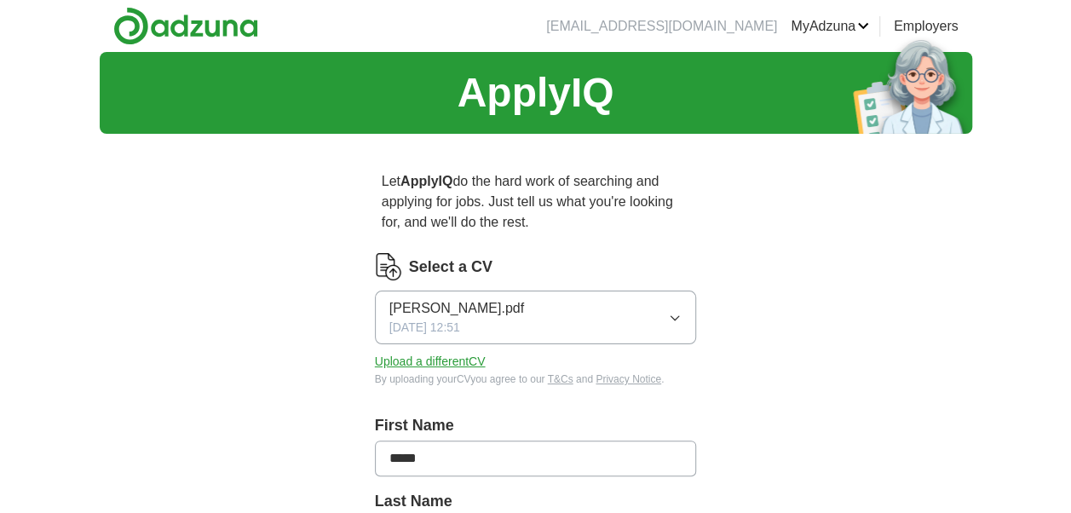
click at [456, 358] on button "Upload a different CV" at bounding box center [430, 362] width 111 height 18
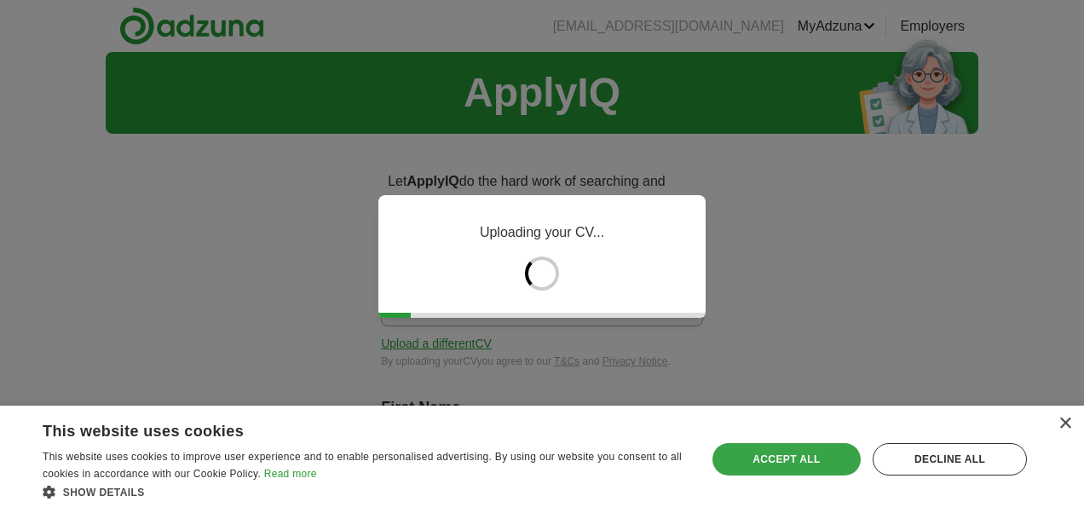
click at [832, 450] on div "Accept all" at bounding box center [787, 459] width 149 height 32
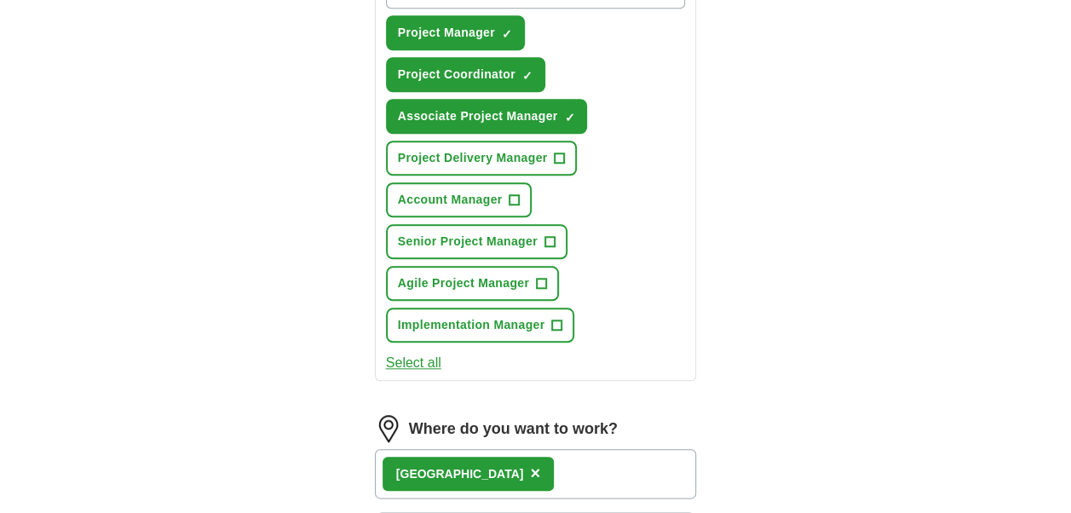
scroll to position [699, 0]
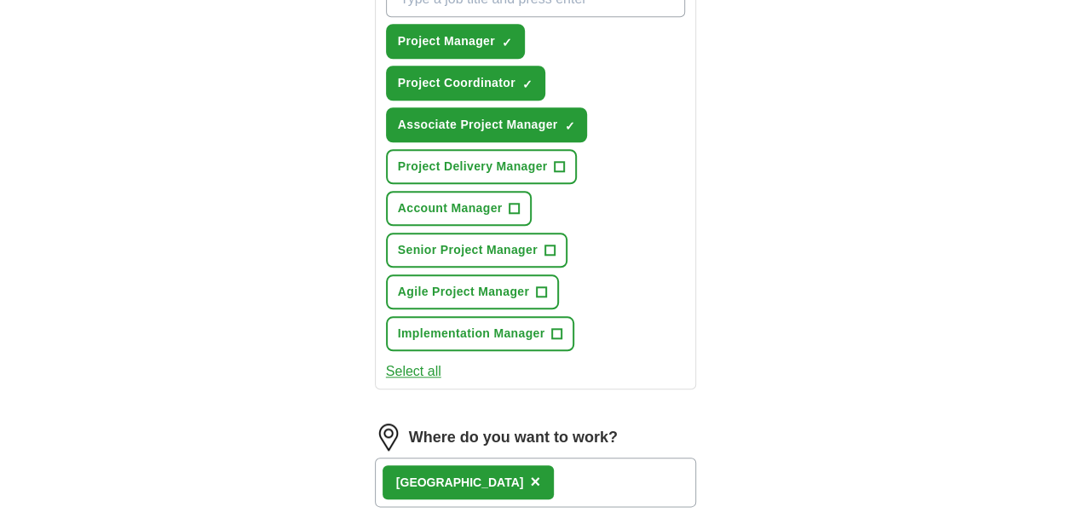
click at [416, 367] on button "Select all" at bounding box center [413, 371] width 55 height 20
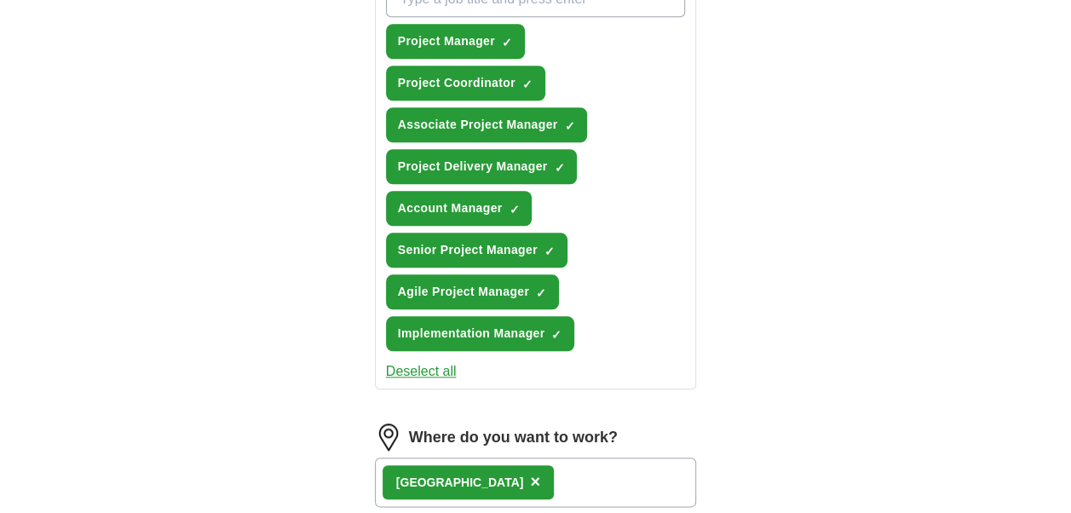
click at [416, 367] on button "Deselect all" at bounding box center [421, 371] width 71 height 20
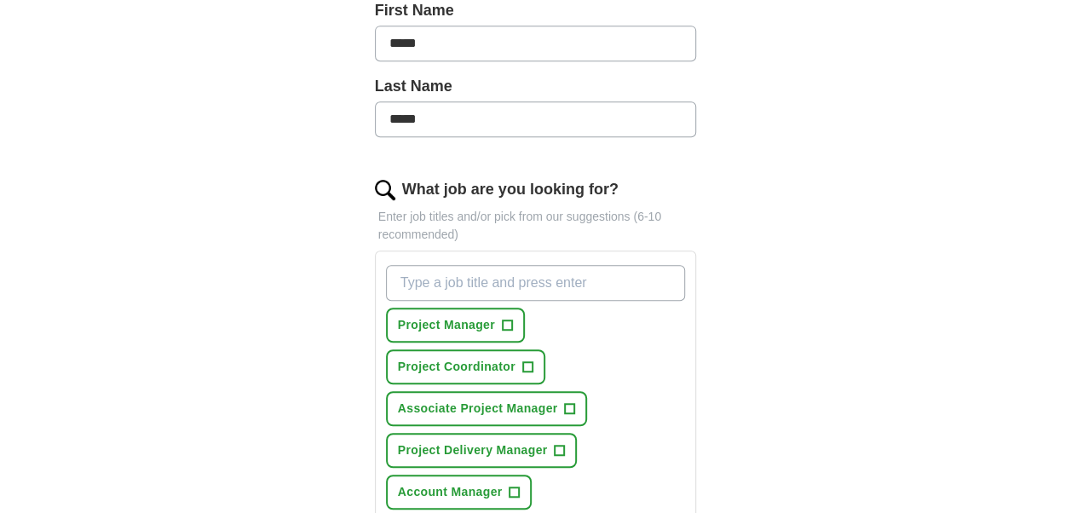
scroll to position [413, 0]
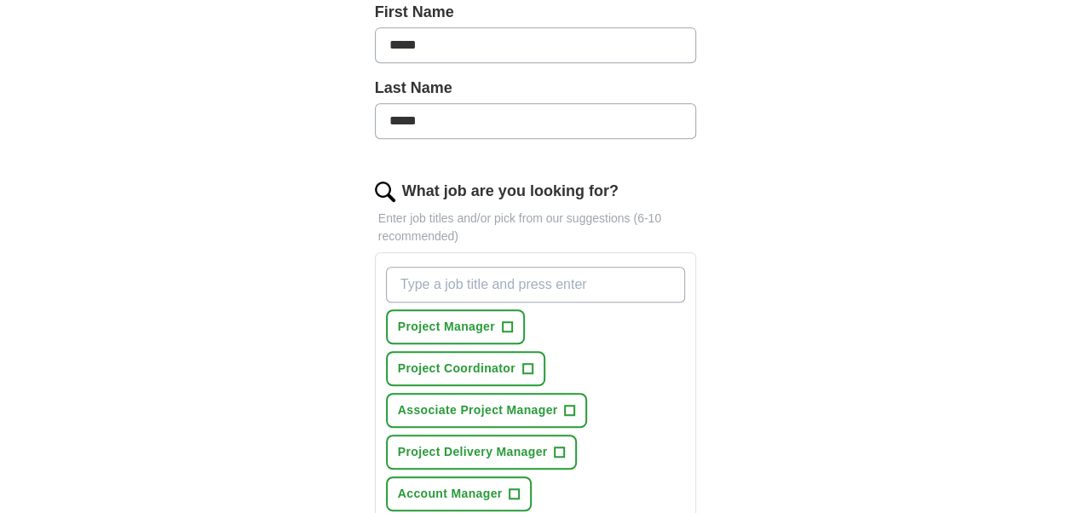
click at [600, 269] on input "What job are you looking for?" at bounding box center [536, 285] width 300 height 36
type input "junior project manager"
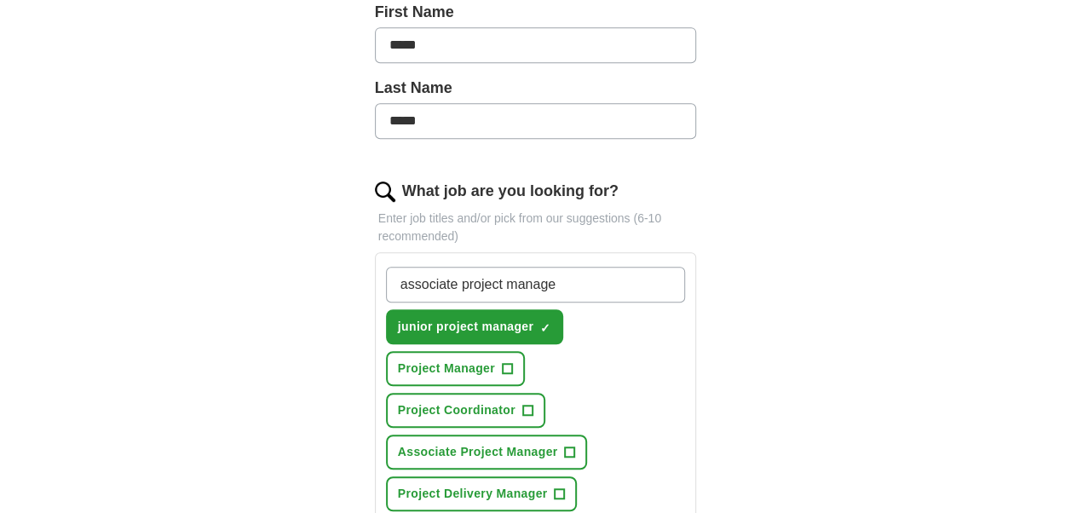
type input "associate project manager"
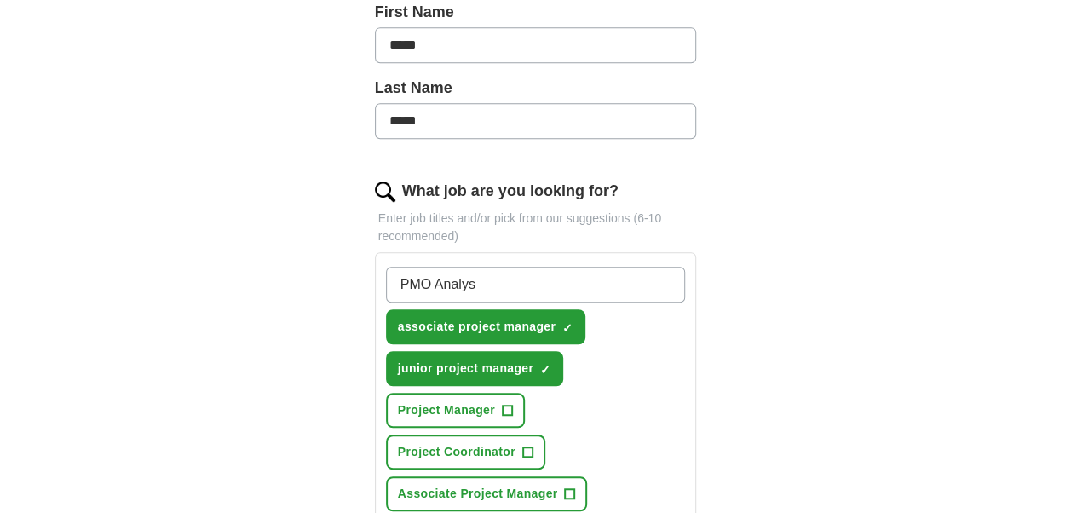
type input "PMO Analyst"
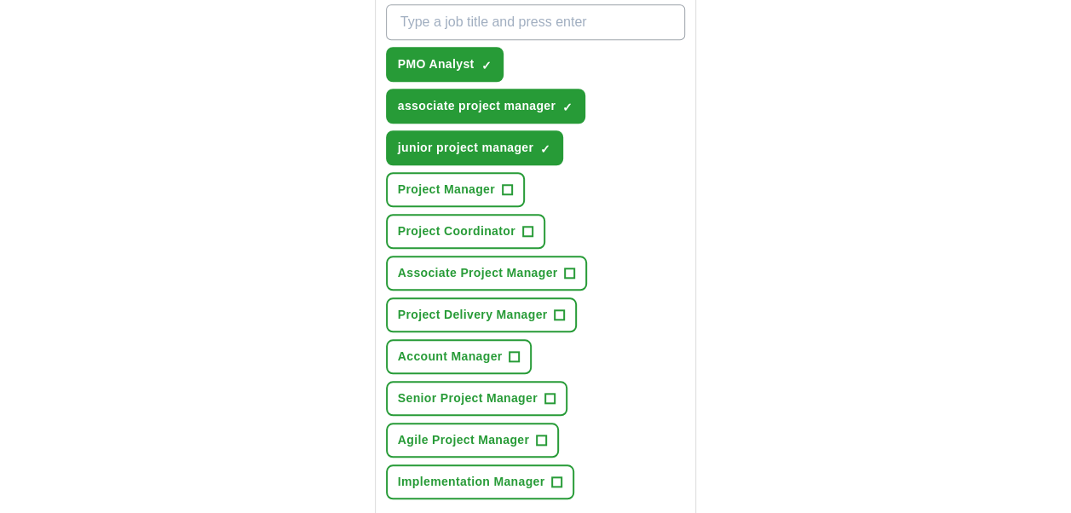
scroll to position [678, 0]
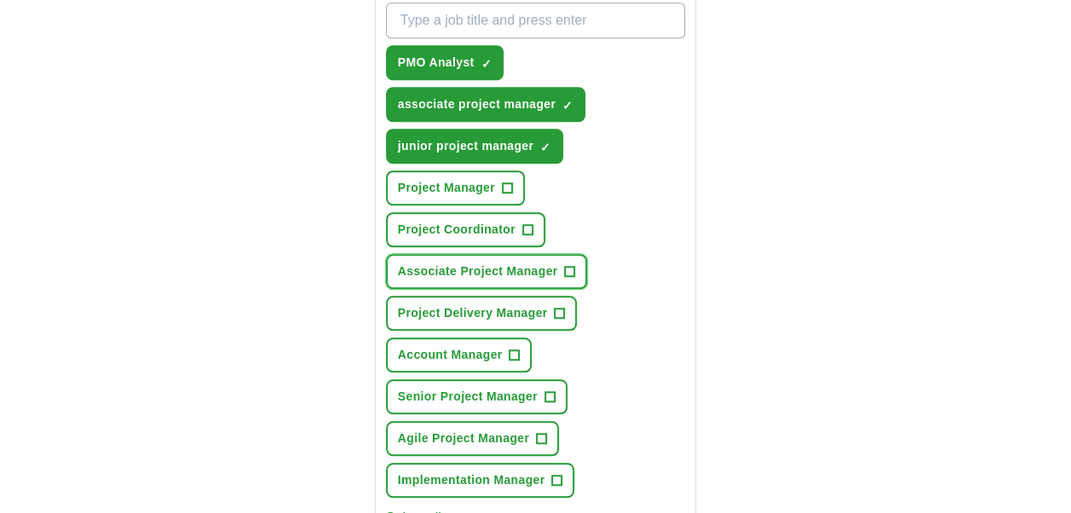
click at [568, 269] on span "+" at bounding box center [570, 272] width 10 height 14
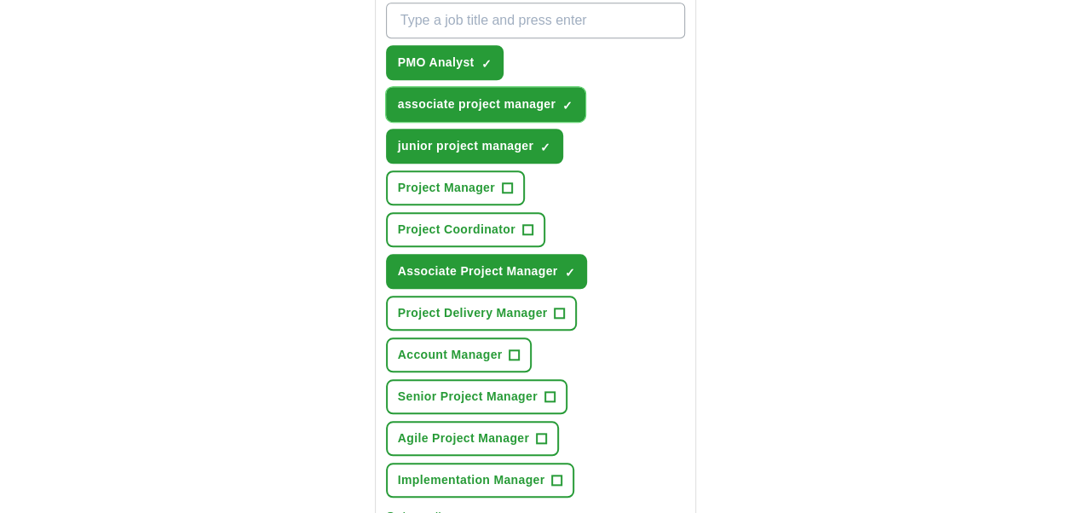
click at [0, 0] on span "×" at bounding box center [0, 0] width 0 height 0
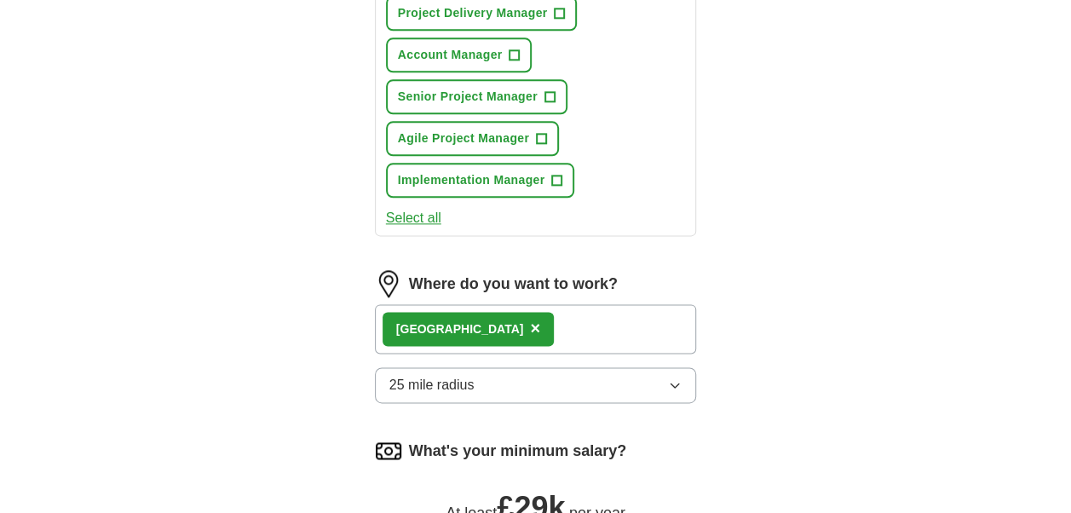
scroll to position [1065, 0]
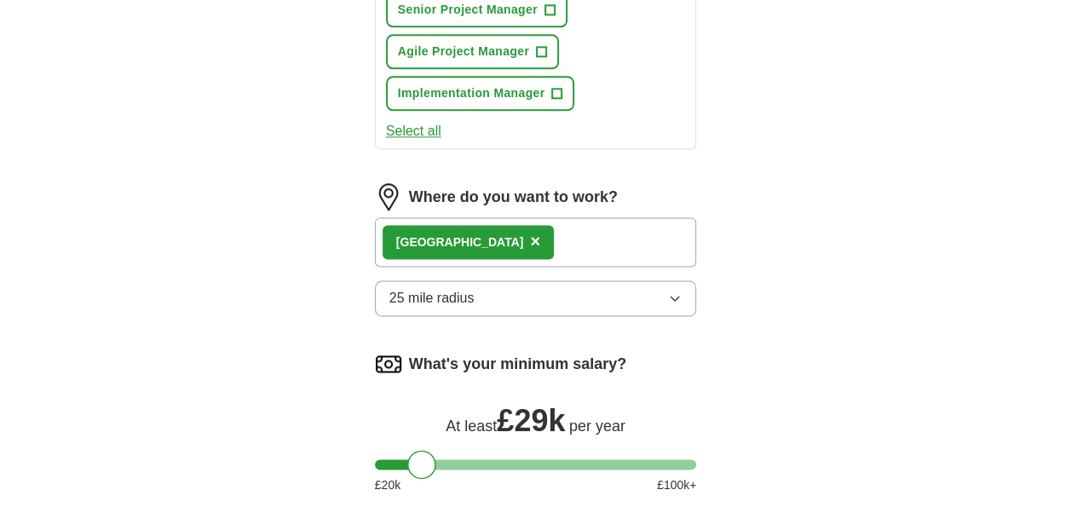
click at [457, 237] on div "London ×" at bounding box center [468, 242] width 171 height 34
click at [530, 238] on span "×" at bounding box center [535, 241] width 10 height 19
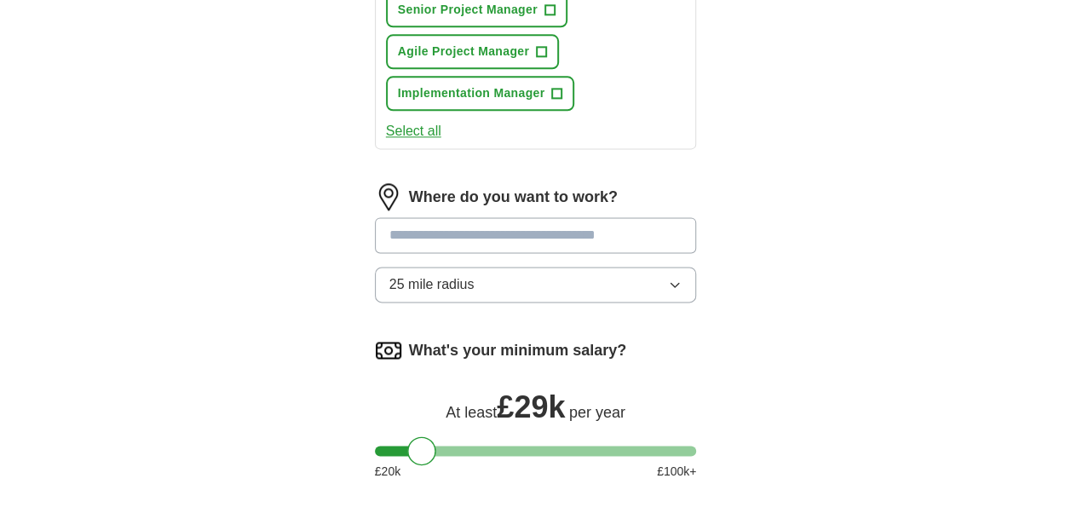
click at [449, 238] on input "text" at bounding box center [536, 235] width 322 height 36
drag, startPoint x: 523, startPoint y: 233, endPoint x: 336, endPoint y: 237, distance: 187.6
type input "******"
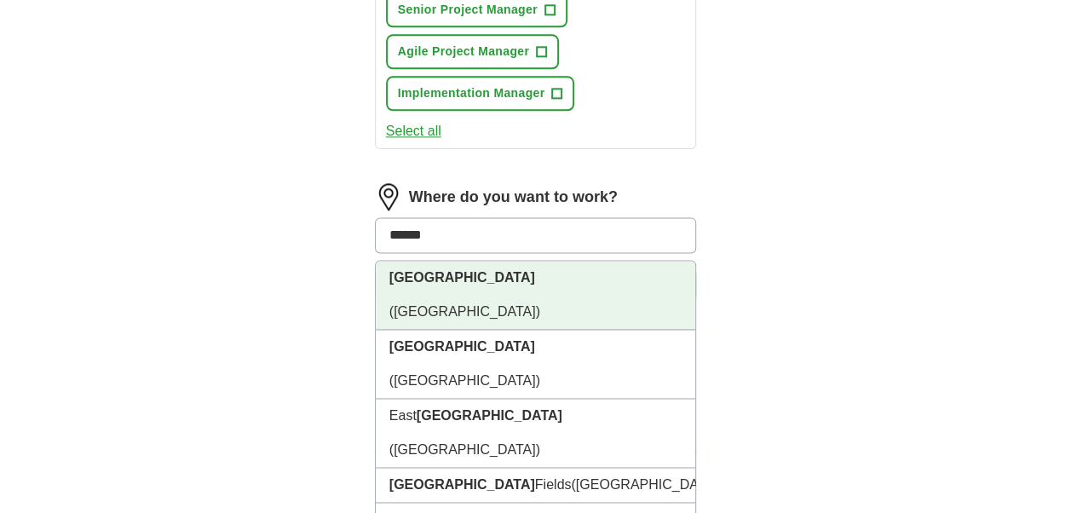
click at [417, 273] on strong "[GEOGRAPHIC_DATA]" at bounding box center [463, 277] width 146 height 14
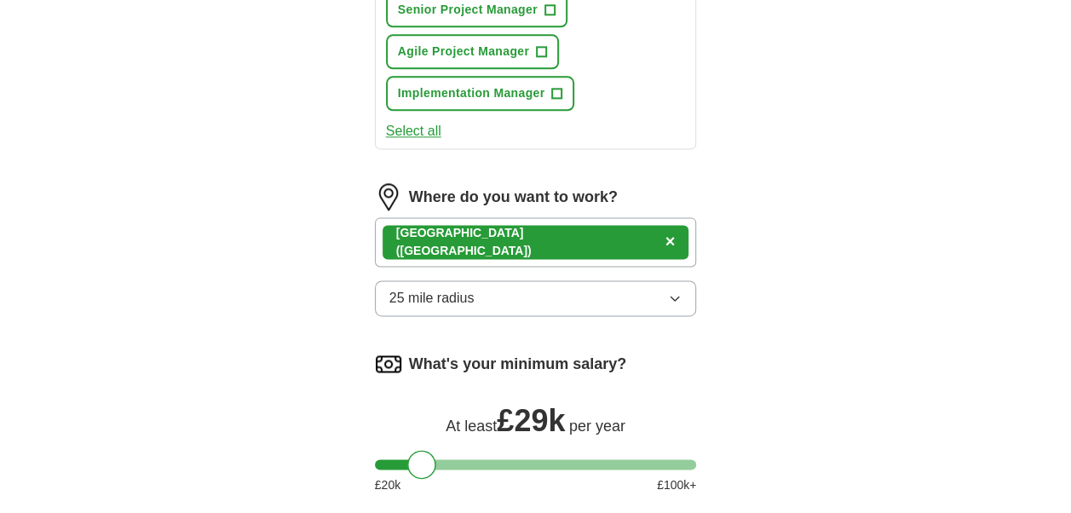
click at [539, 245] on div "[GEOGRAPHIC_DATA] ([GEOGRAPHIC_DATA]) ×" at bounding box center [536, 241] width 322 height 49
click at [542, 237] on div "[GEOGRAPHIC_DATA] ([GEOGRAPHIC_DATA]) ×" at bounding box center [536, 241] width 322 height 49
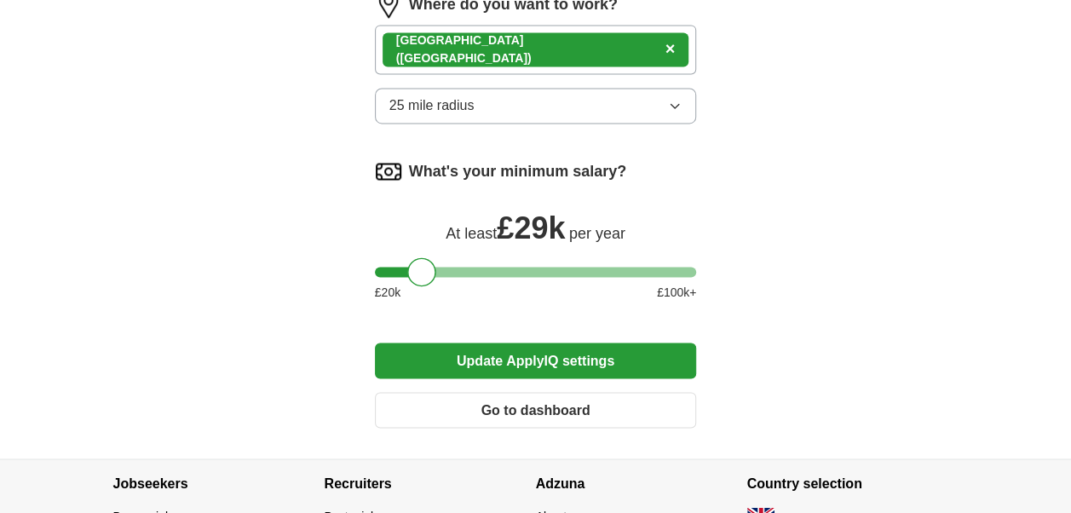
scroll to position [1303, 0]
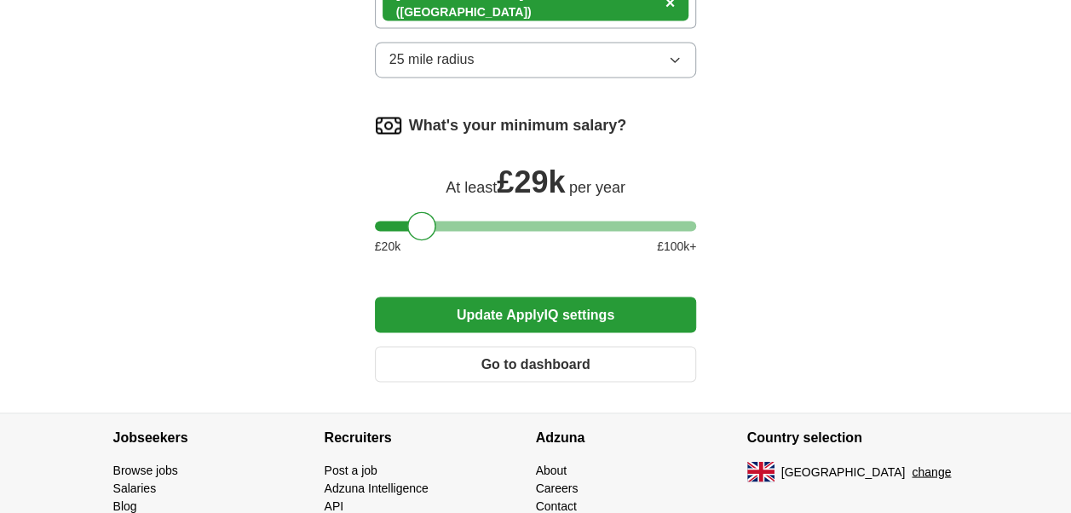
click at [605, 311] on button "Update ApplyIQ settings" at bounding box center [536, 315] width 322 height 36
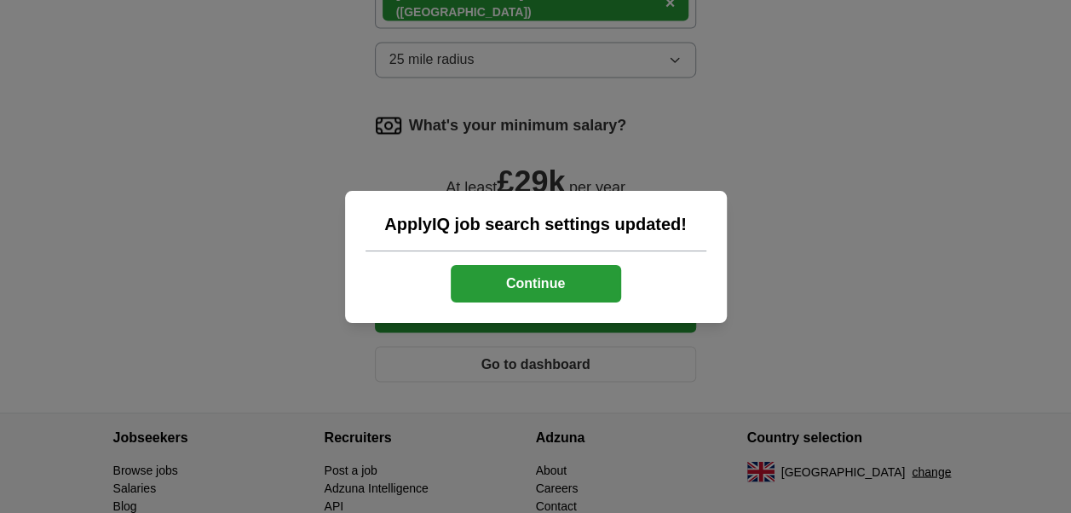
click at [553, 278] on button "Continue" at bounding box center [536, 284] width 170 height 38
